Goal: Transaction & Acquisition: Purchase product/service

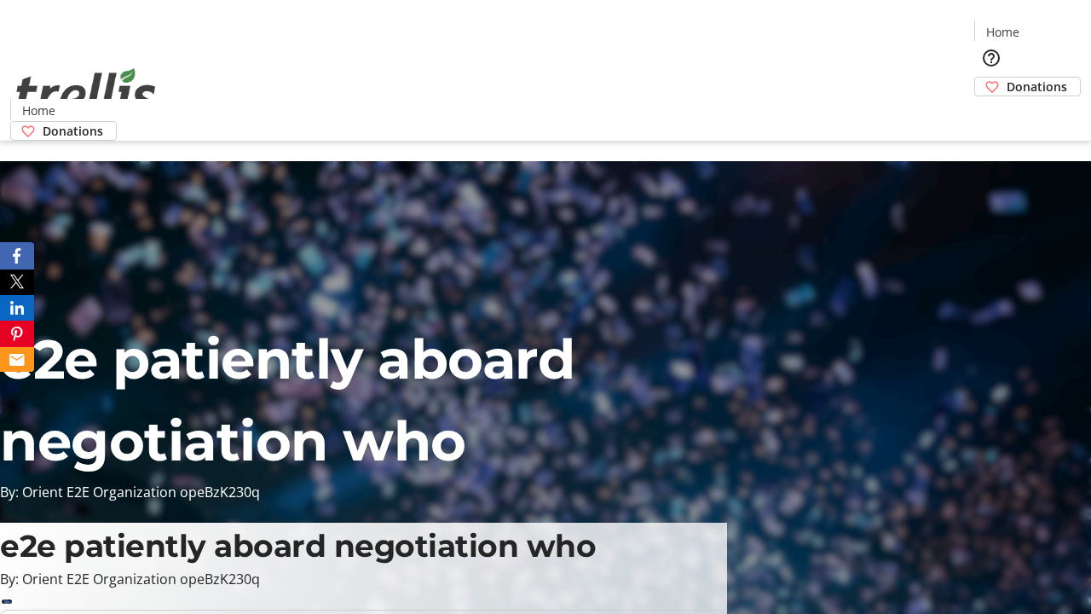
click at [1007, 78] on span "Donations" at bounding box center [1037, 87] width 61 height 18
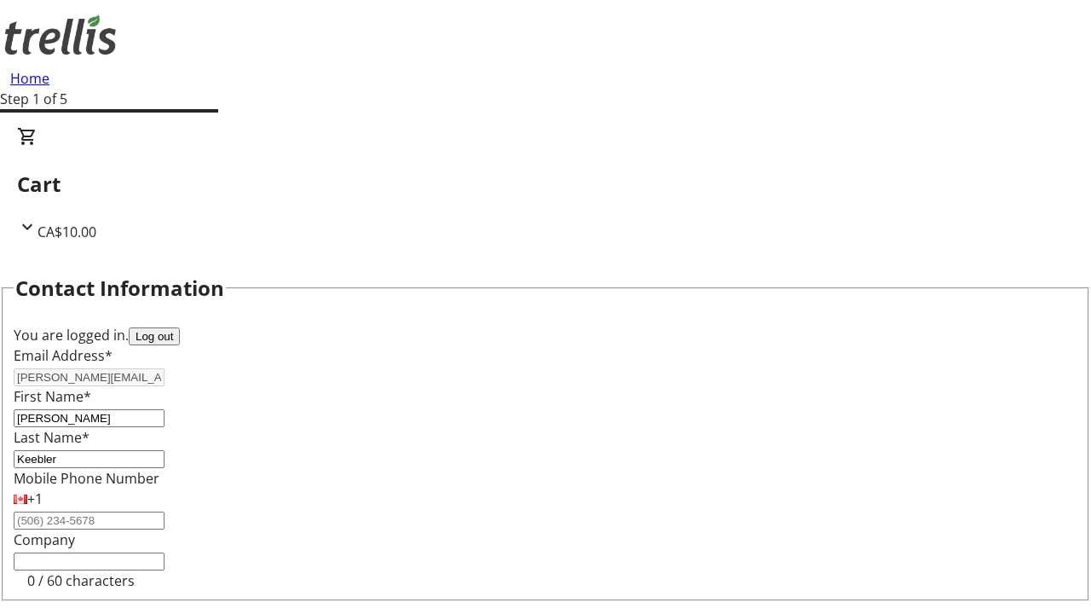
scroll to position [228, 0]
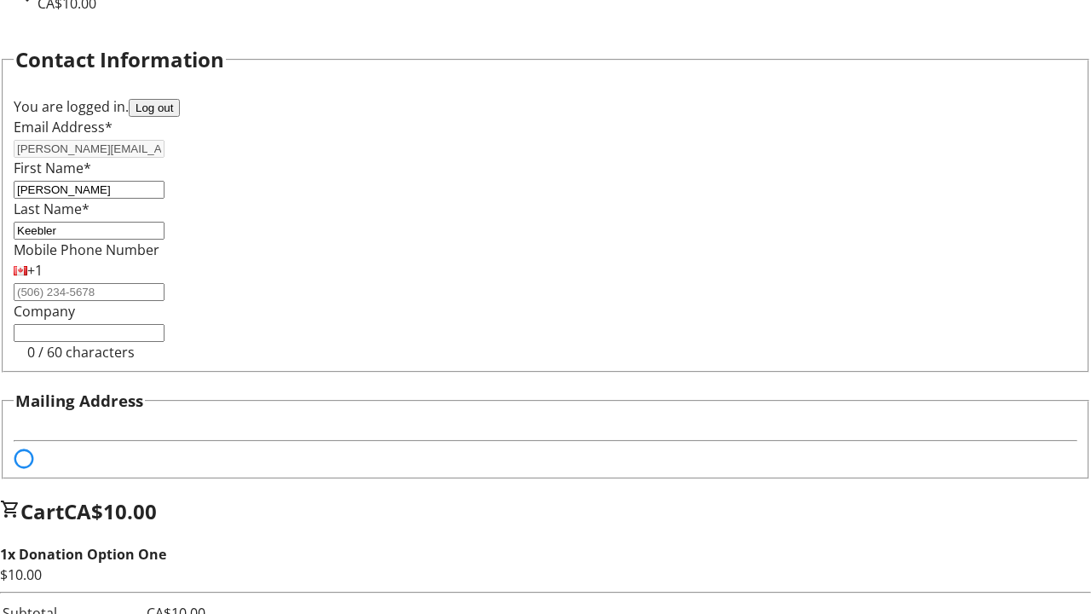
select select "BC"
select select "CA"
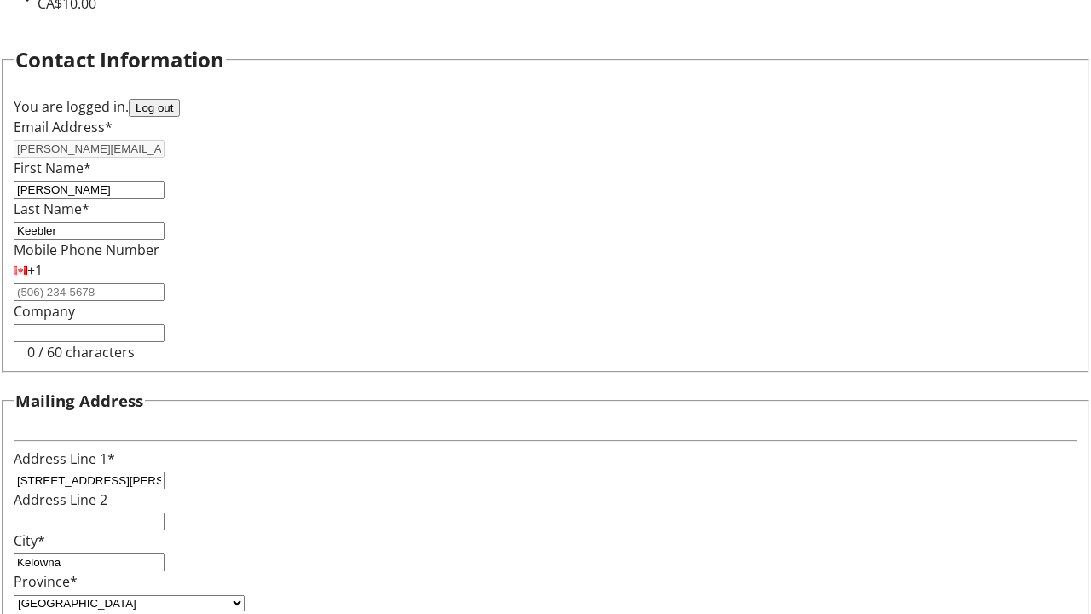
type input "V1Y 0C2"
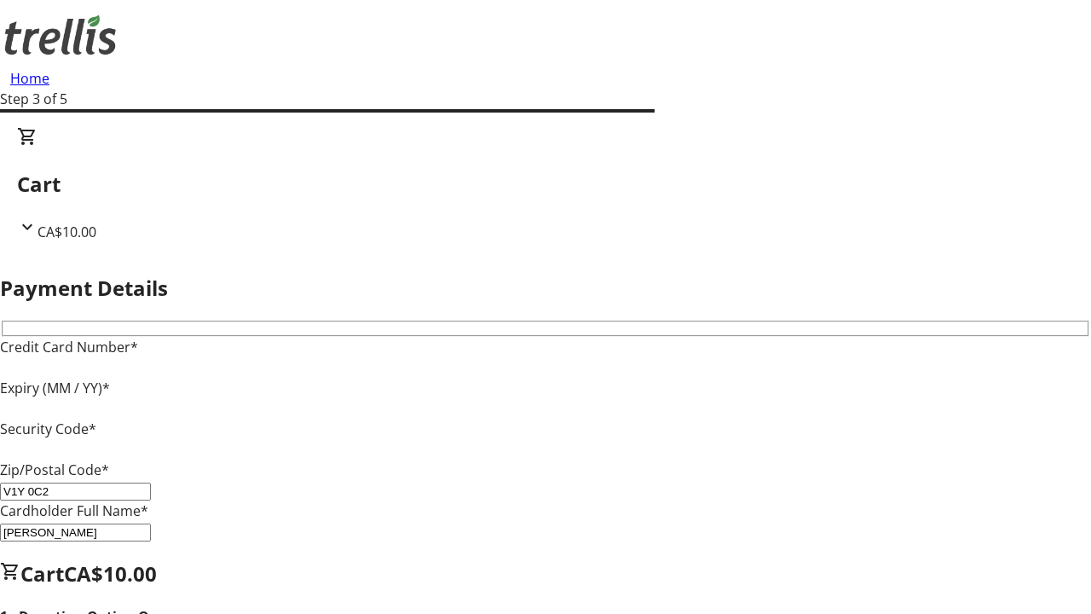
type input "V1Y 0C2"
